Goal: Information Seeking & Learning: Find specific page/section

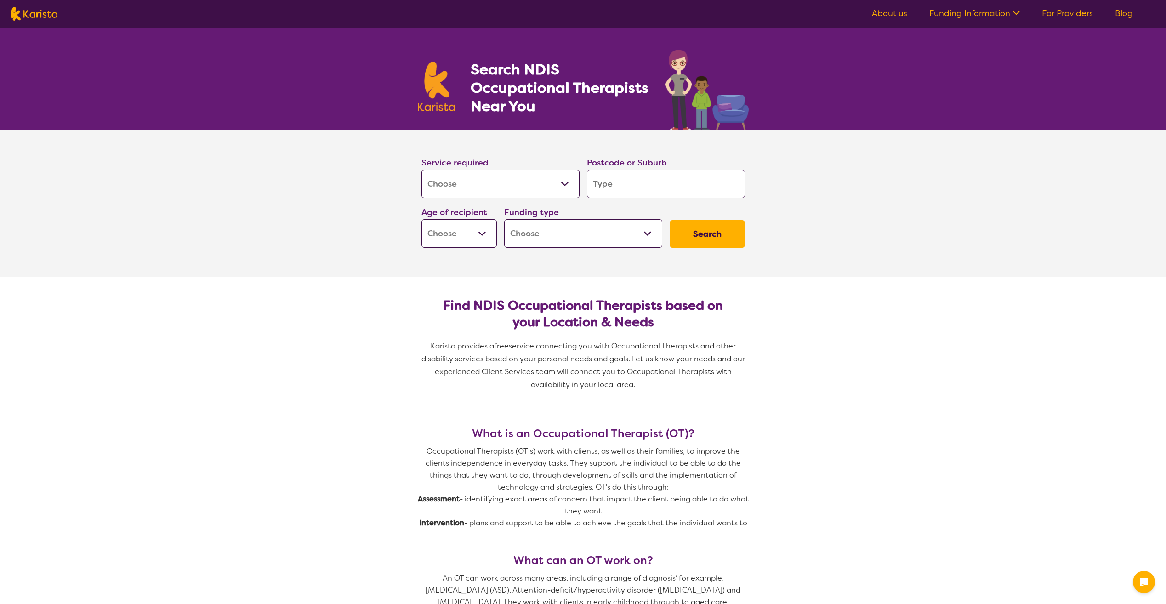
select select "[MEDICAL_DATA]"
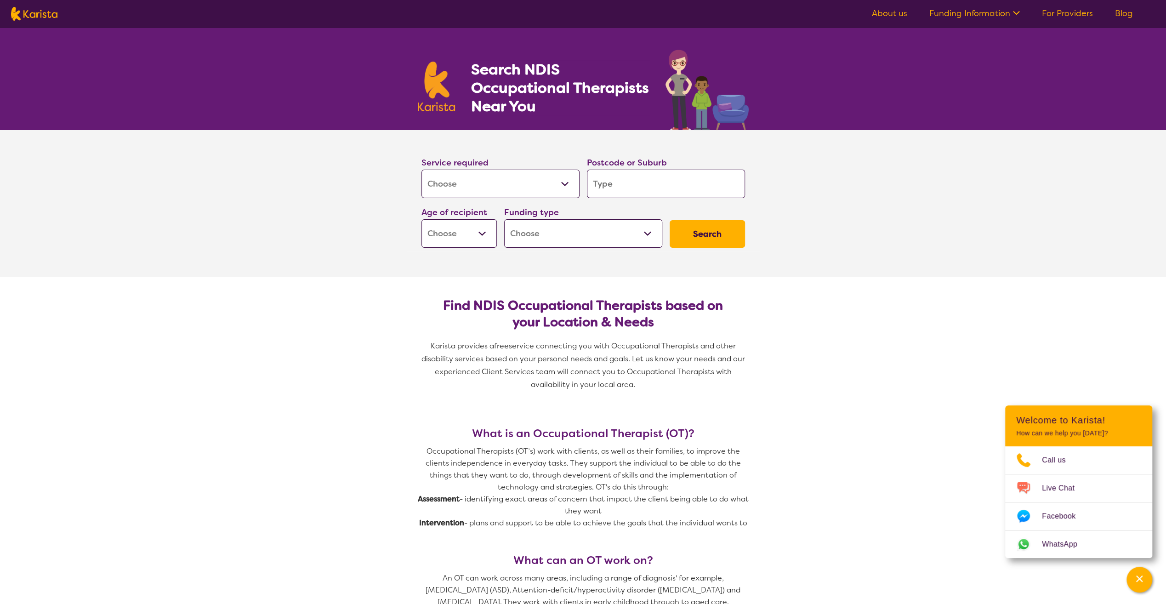
click at [664, 183] on input "search" at bounding box center [666, 184] width 158 height 28
click at [464, 225] on select "Early Childhood - 0 to 9 Child - 10 to 11 Adolescent - 12 to 17 Adult - 18 to 6…" at bounding box center [458, 233] width 75 height 28
select select "AS"
click at [421, 219] on select "Early Childhood - 0 to 9 Child - 10 to 11 Adolescent - 12 to 17 Adult - 18 to 6…" at bounding box center [458, 233] width 75 height 28
select select "AS"
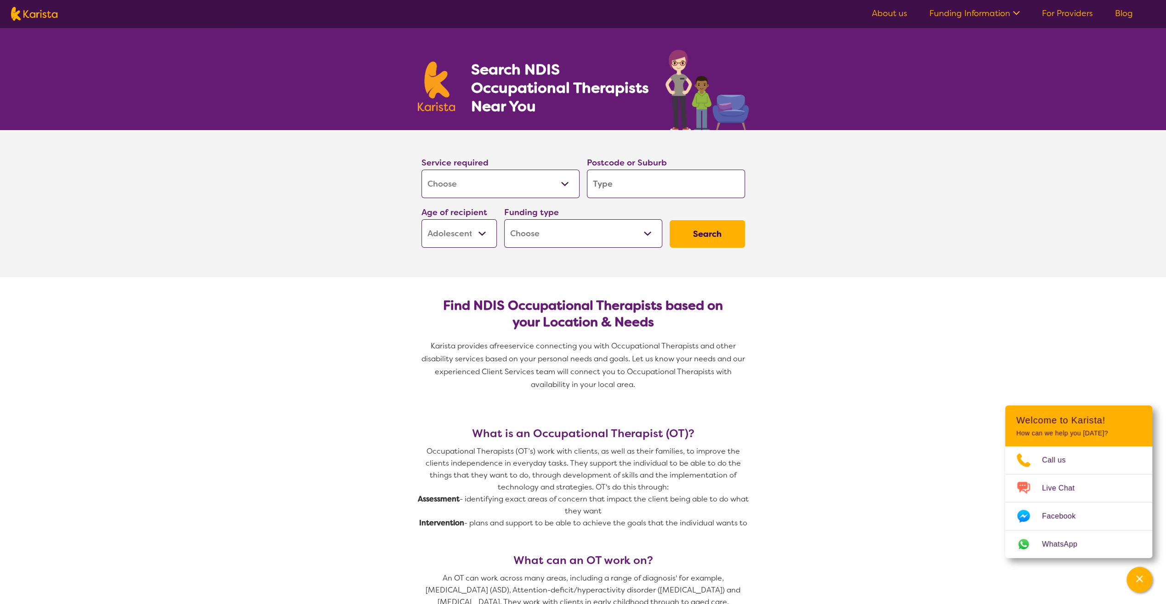
click at [576, 231] on select "Home Care Package (HCP) National Disability Insurance Scheme (NDIS) I don't know" at bounding box center [583, 233] width 158 height 28
select select "NDIS"
click at [504, 219] on select "Home Care Package (HCP) National Disability Insurance Scheme (NDIS) I don't know" at bounding box center [583, 233] width 158 height 28
select select "NDIS"
click at [621, 180] on input "search" at bounding box center [666, 184] width 158 height 28
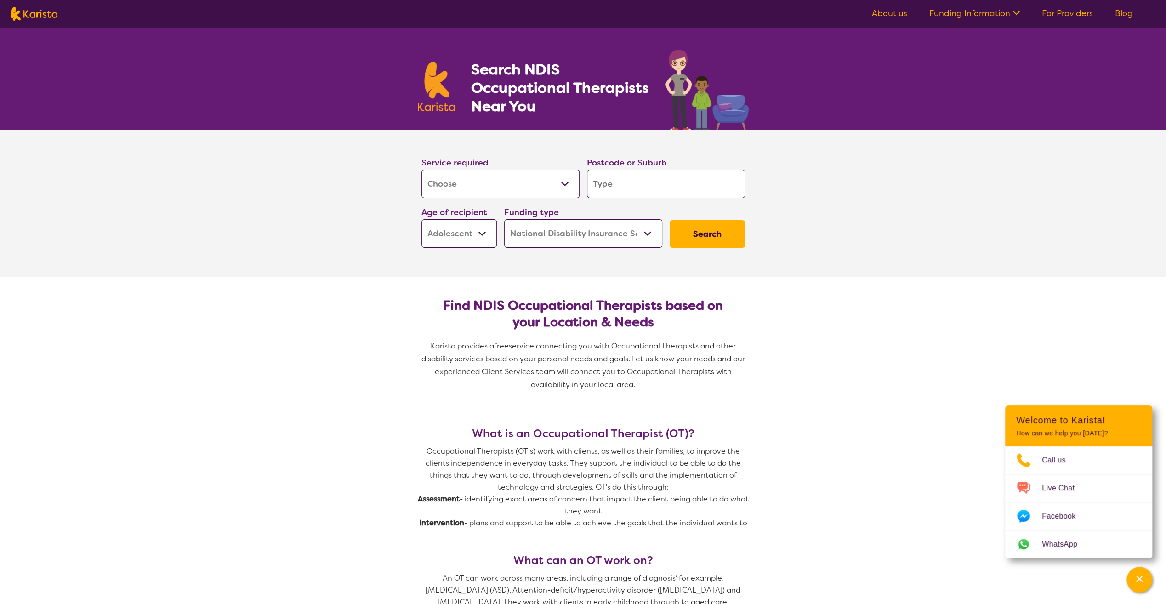
type input "G"
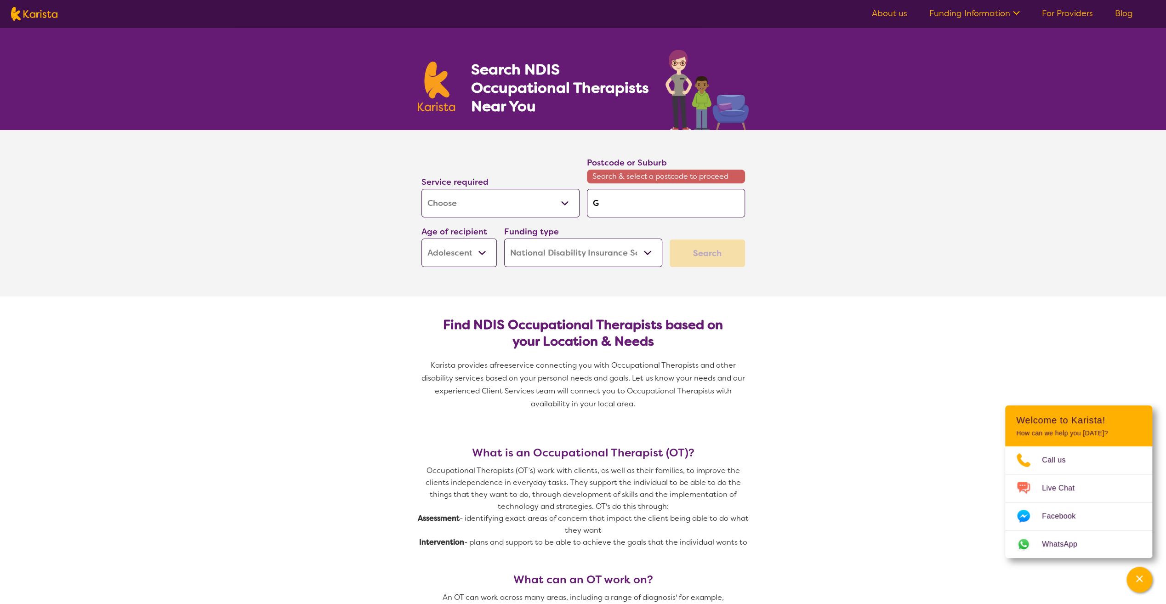
type input "Go"
type input "Gol"
type input "Gold"
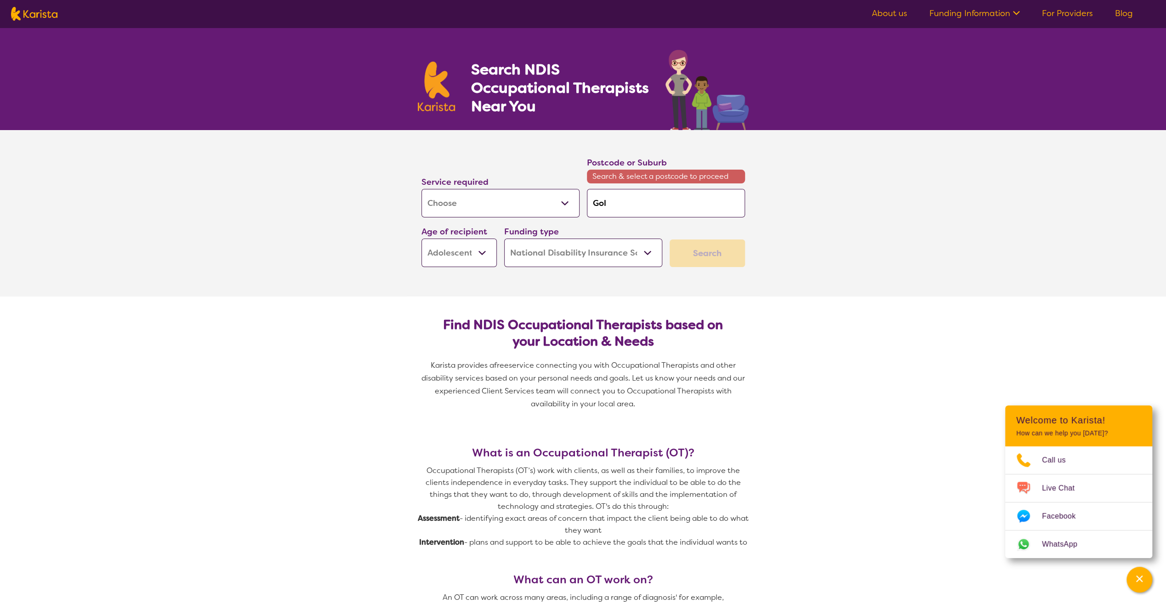
type input "Gold"
type input "Gold c"
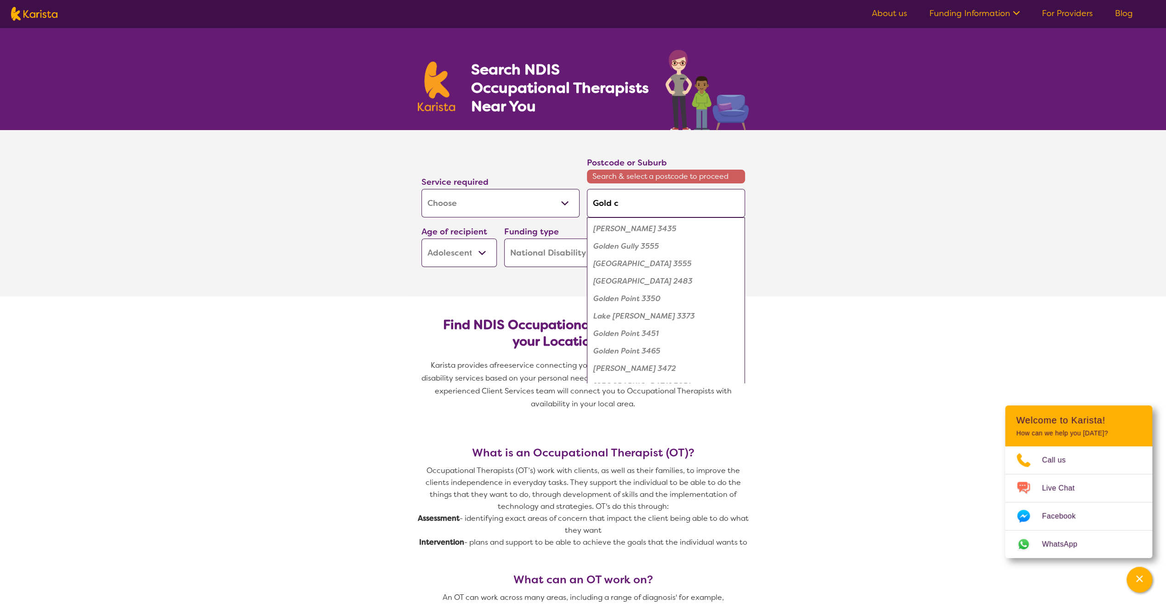
type input "Gold co"
type input "Gold coa"
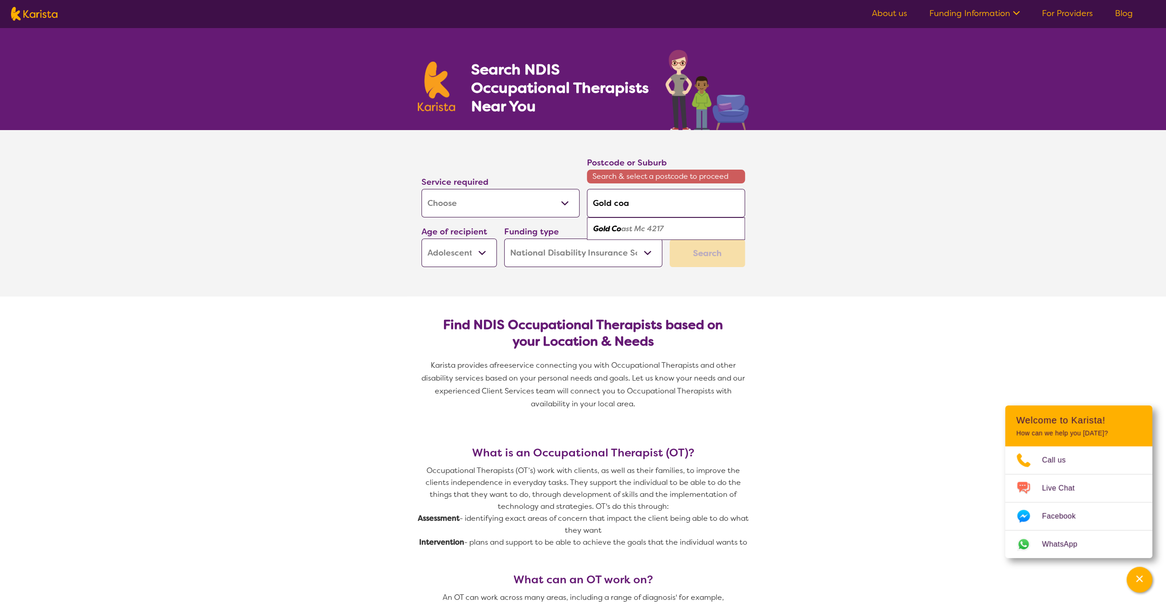
type input "Gold coas"
type input "Gold coast"
type input "Gold coast m"
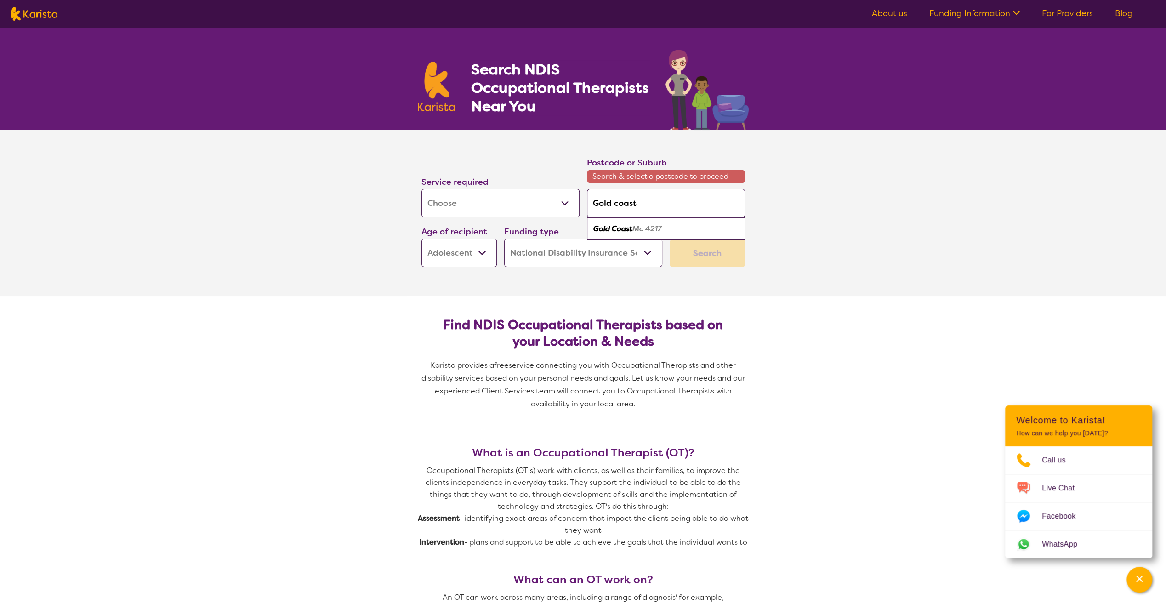
type input "Gold coast m"
type input "Gold coast mQ"
type input "Gold coast m"
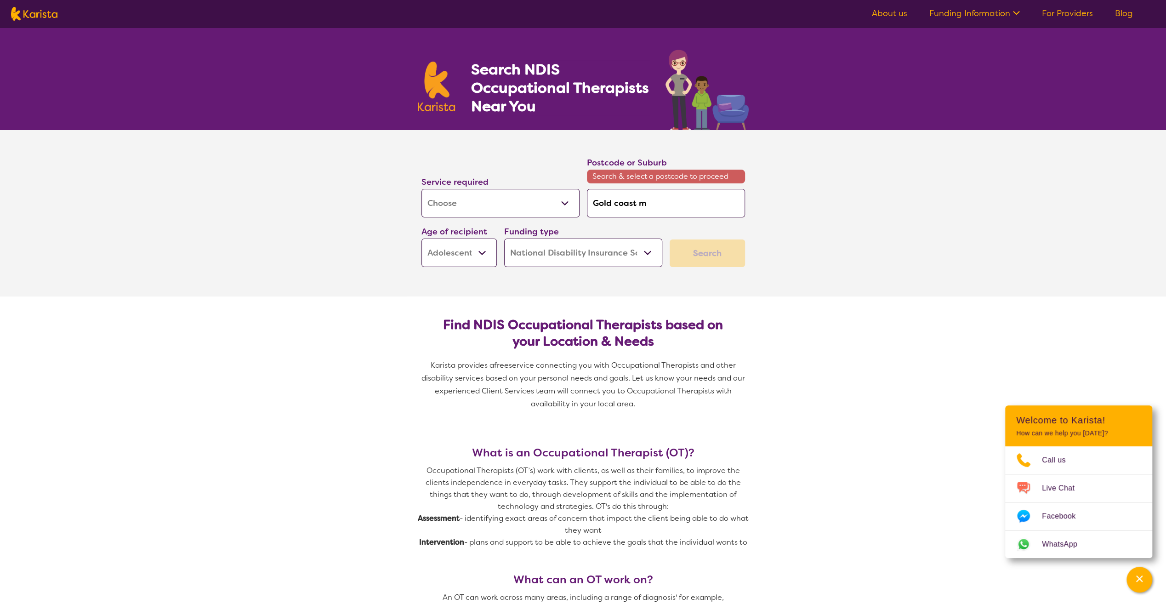
type input "Gold coast"
type input "Gold coast Q"
type input "Gold coast QL"
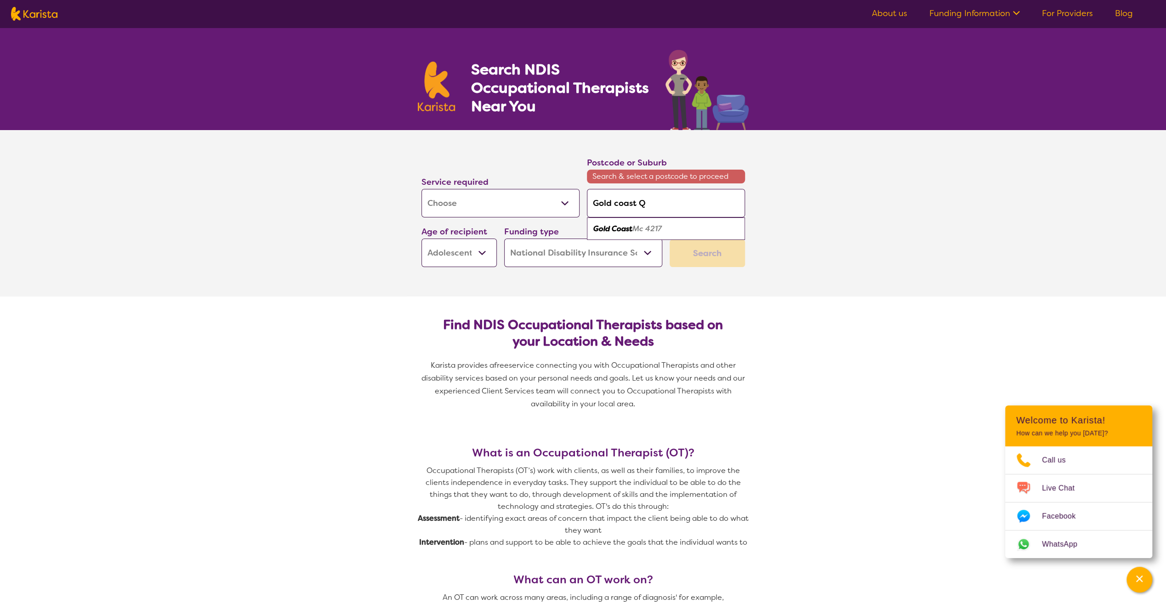
type input "Gold coast QL"
type input "Gold coast QLD"
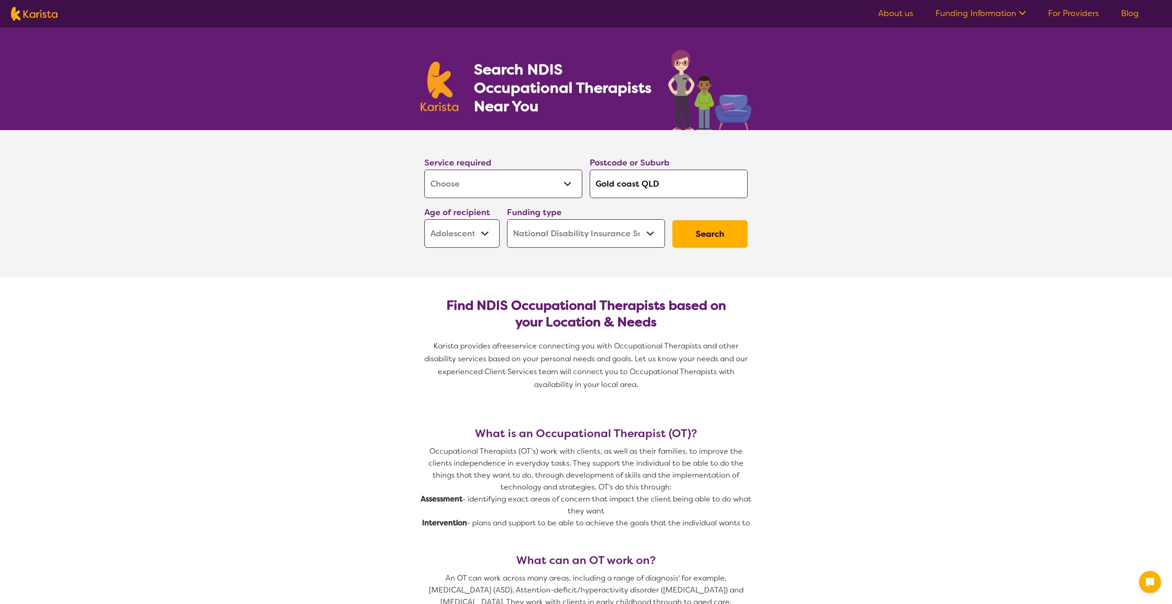
select select "[MEDICAL_DATA]"
select select "AS"
select select "NDIS"
select select "[MEDICAL_DATA]"
select select "AS"
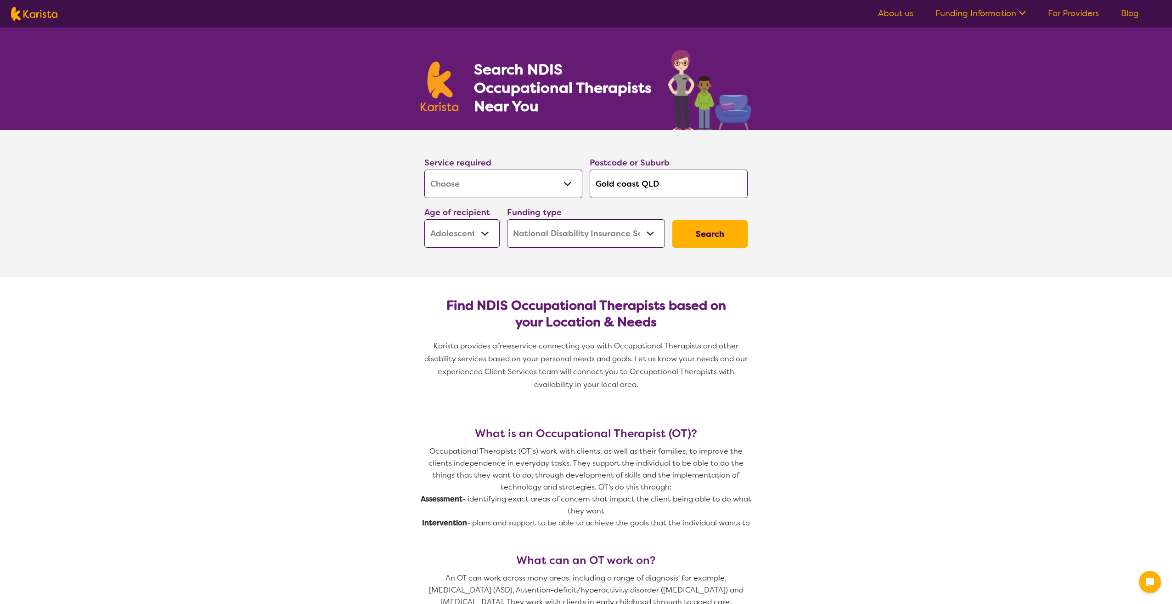
select select "NDIS"
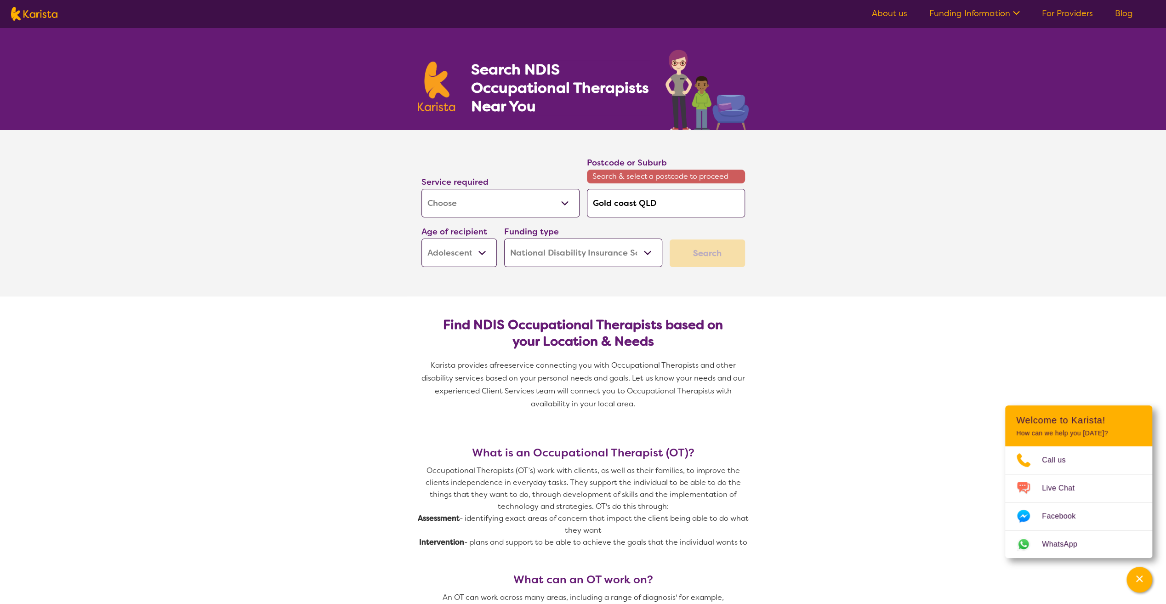
click at [668, 201] on input "Gold coast QLD" at bounding box center [666, 203] width 158 height 28
type input "Gold coast QL"
type input "Gold coast Q"
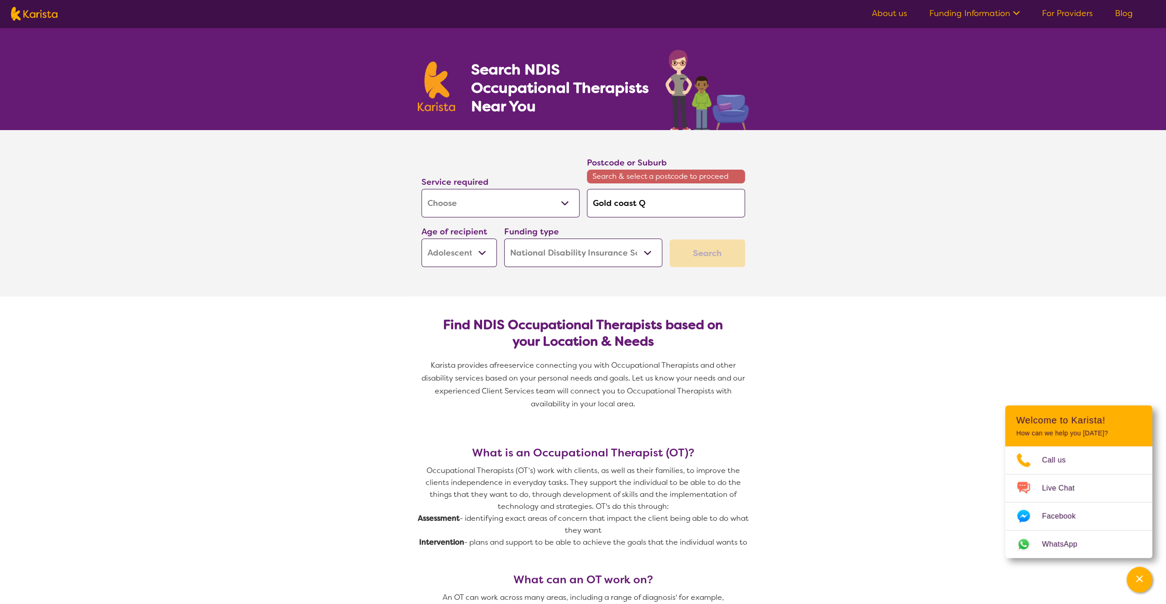
type input "Gold coast"
type input "Gold coas"
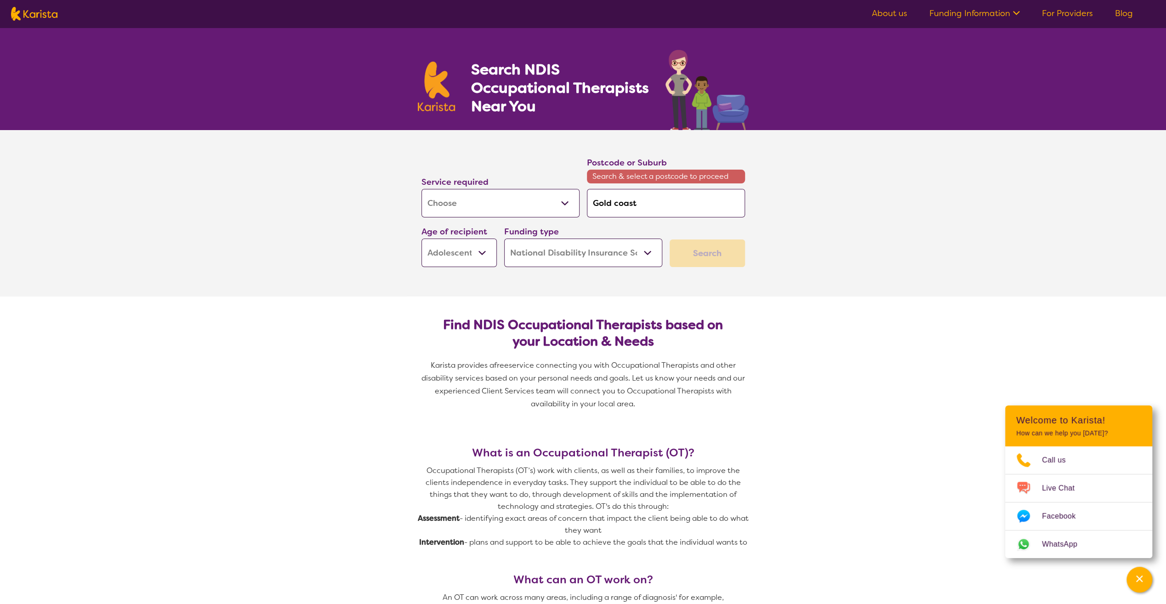
type input "Gold coas"
type input "Gold coa"
type input "Gold co"
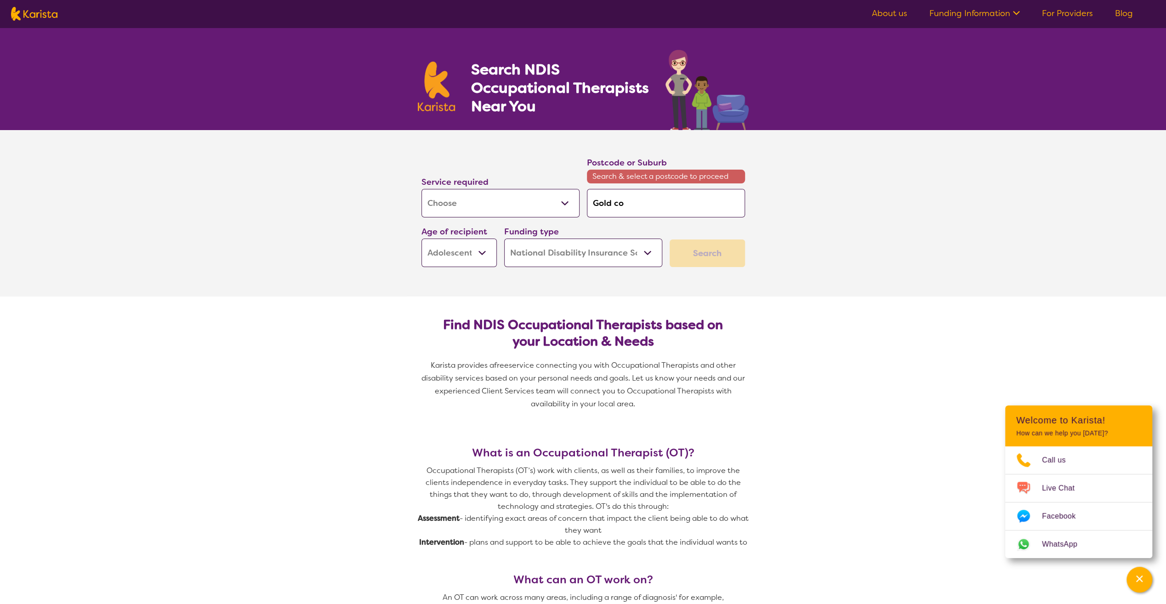
type input "Gold c"
type input "Gold"
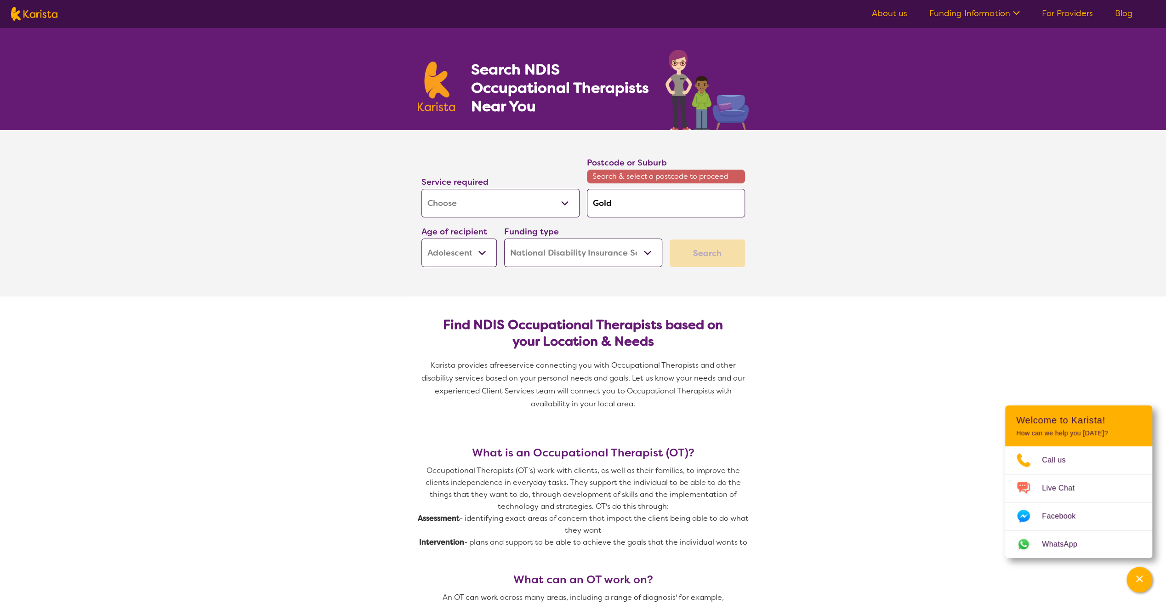
type input "Gold"
type input "Gol"
type input "Go"
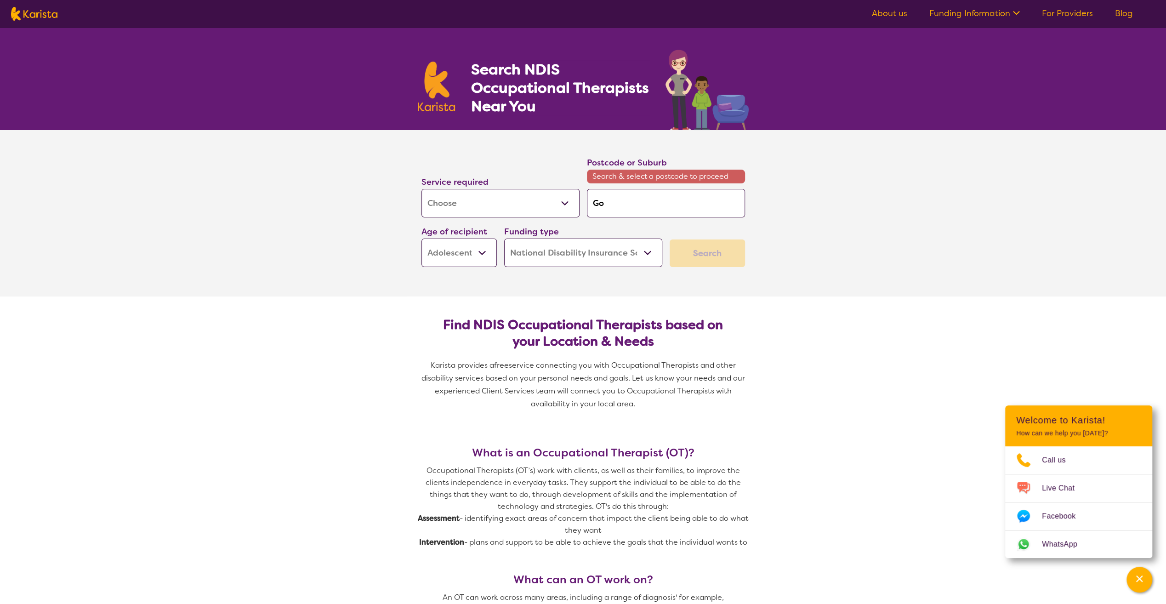
type input "G"
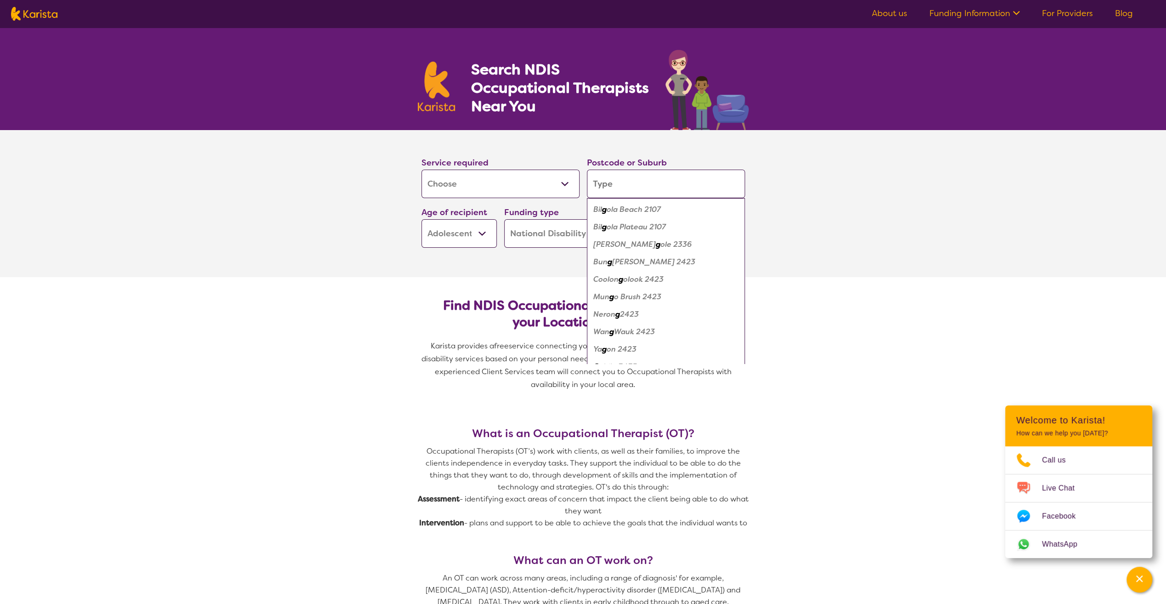
type input "4"
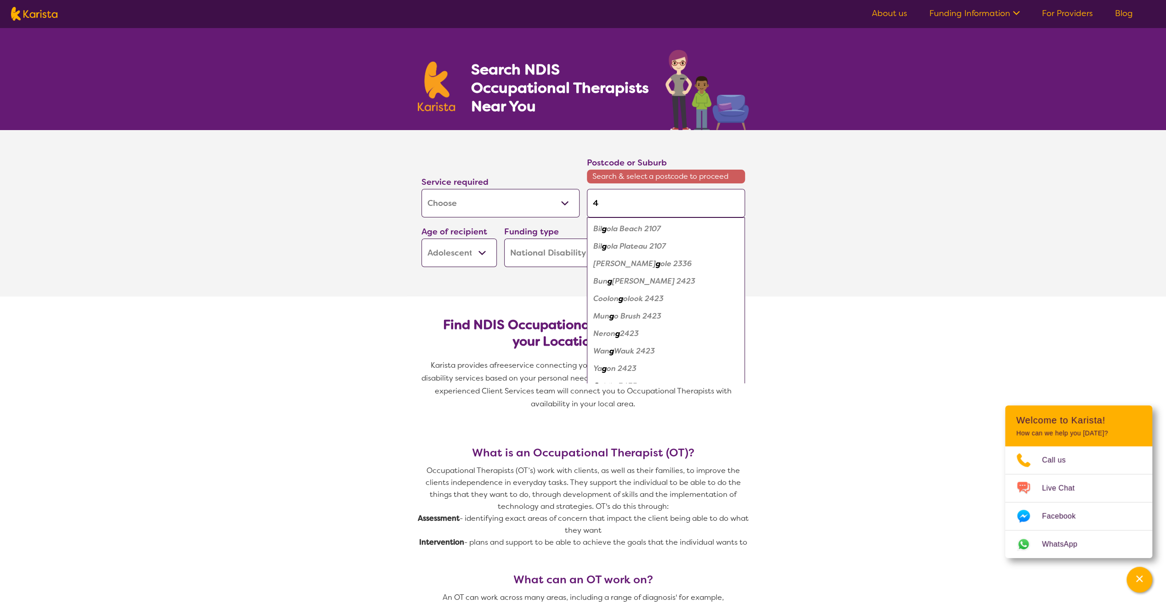
type input "42"
type input "421"
type input "4217"
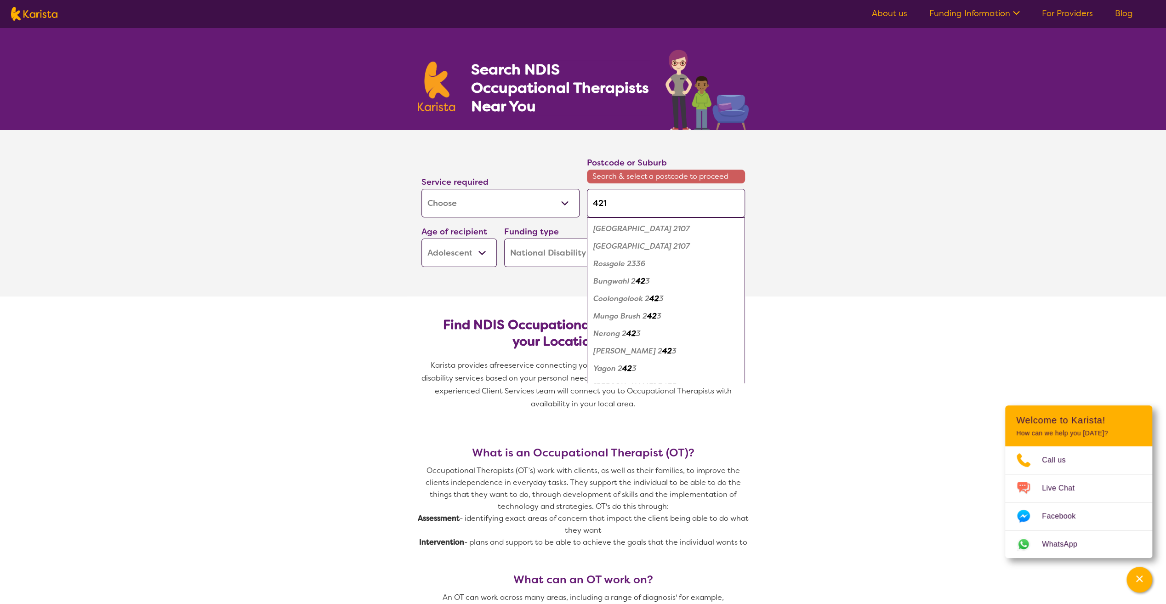
type input "4217"
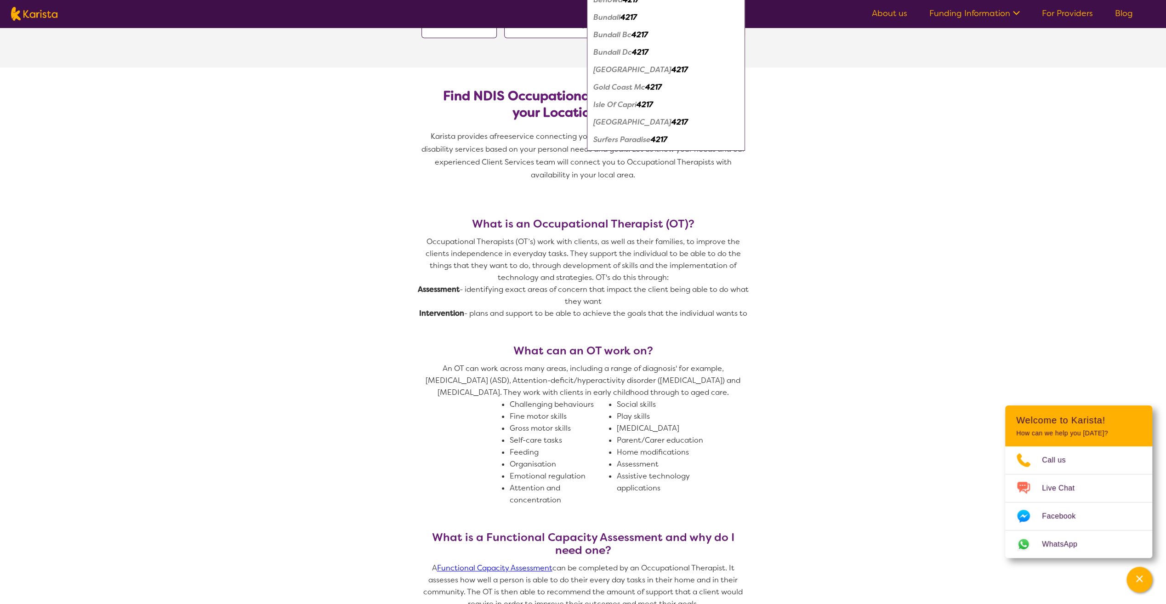
scroll to position [184, 0]
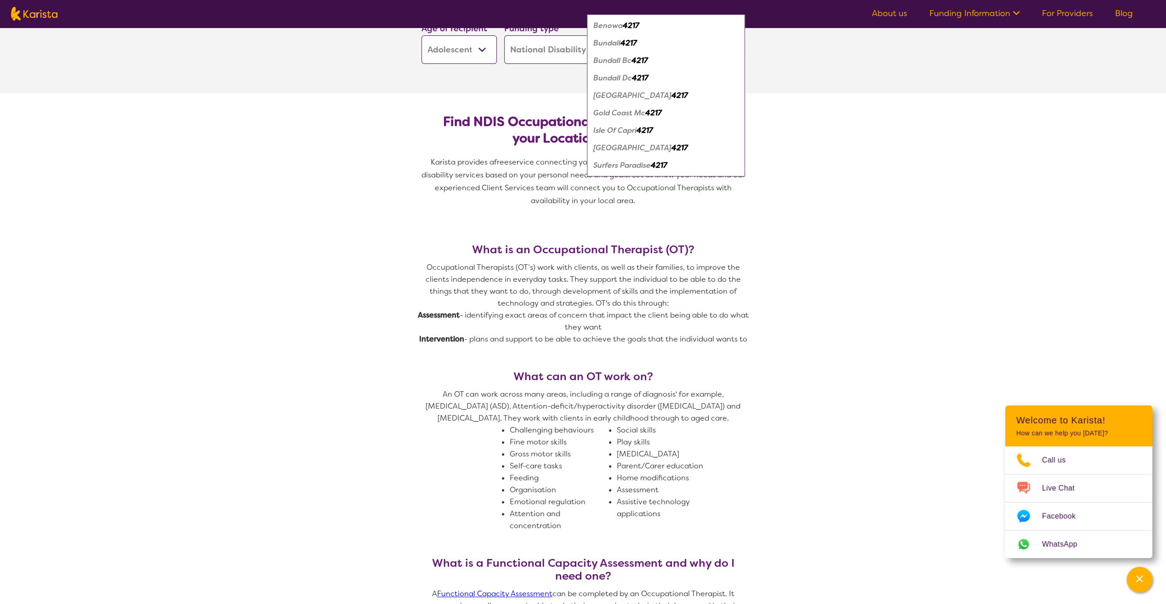
type input "4217"
click at [650, 113] on em "4217" at bounding box center [653, 113] width 17 height 10
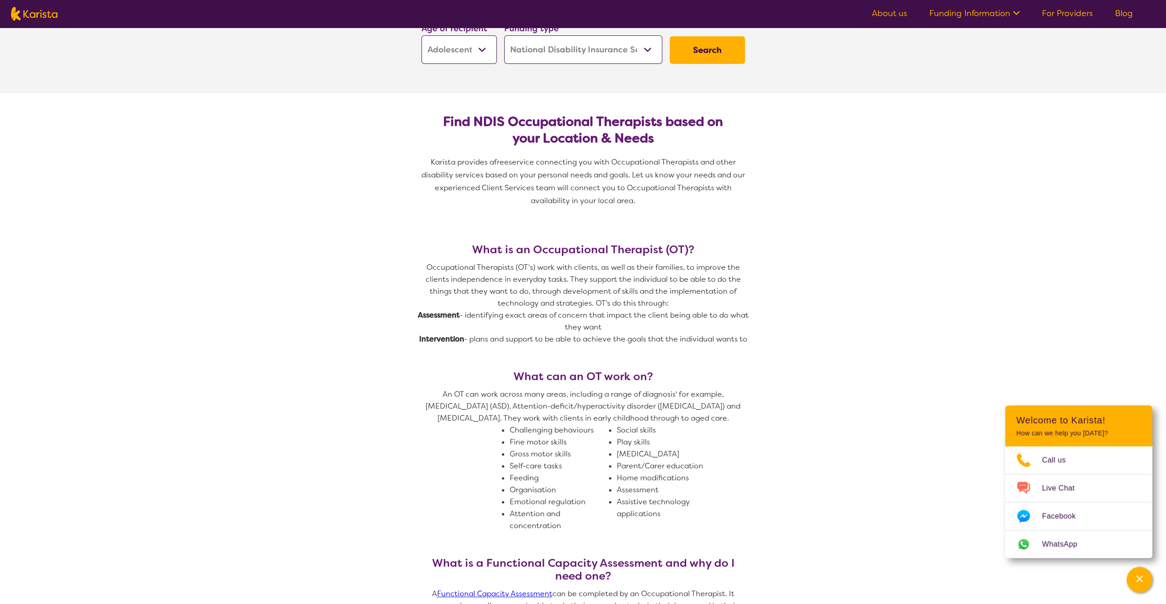
click at [695, 47] on button "Search" at bounding box center [706, 50] width 75 height 28
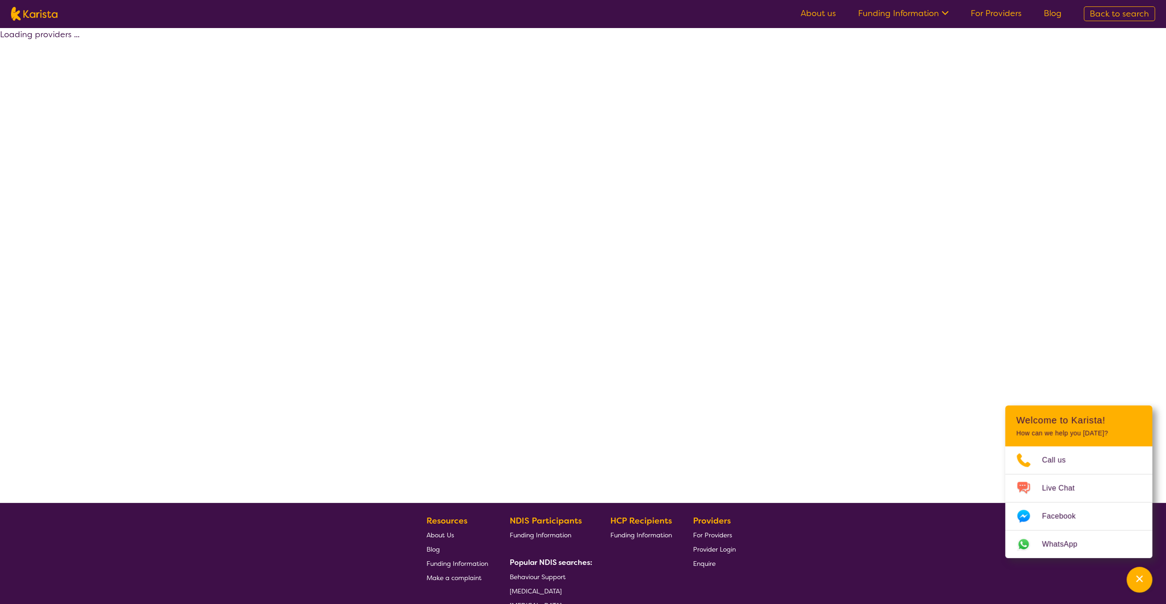
select select "by_score"
